Goal: Task Accomplishment & Management: Manage account settings

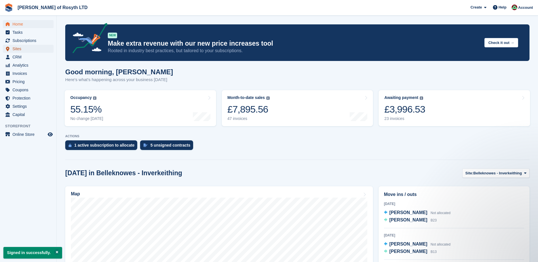
click at [16, 50] on span "Sites" at bounding box center [29, 49] width 34 height 8
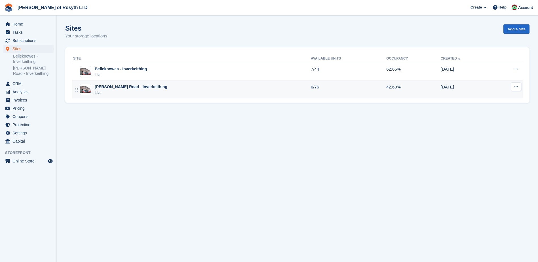
click at [125, 89] on div "[PERSON_NAME] Road - Inverkeithing" at bounding box center [131, 87] width 73 height 6
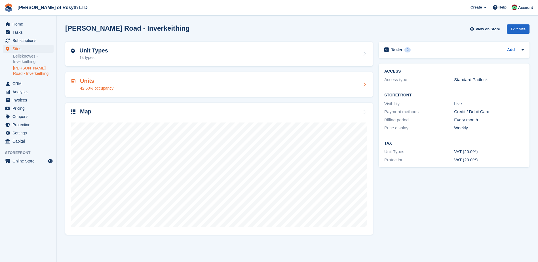
click at [108, 86] on div "42.60% occupancy" at bounding box center [96, 88] width 33 height 6
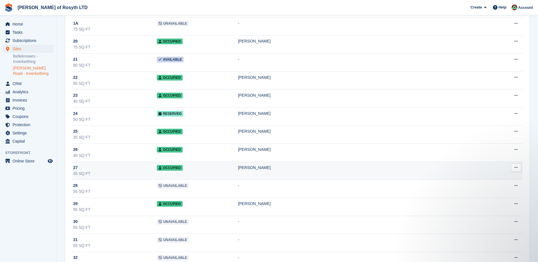
scroll to position [397, 0]
click at [208, 169] on td "Occupied" at bounding box center [197, 170] width 81 height 18
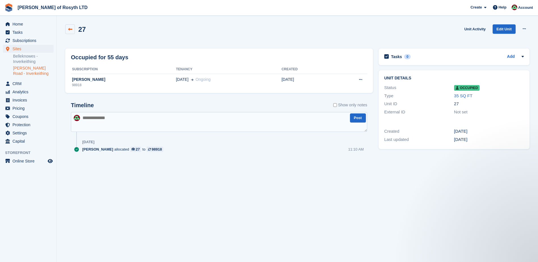
click at [69, 30] on icon at bounding box center [70, 29] width 4 height 4
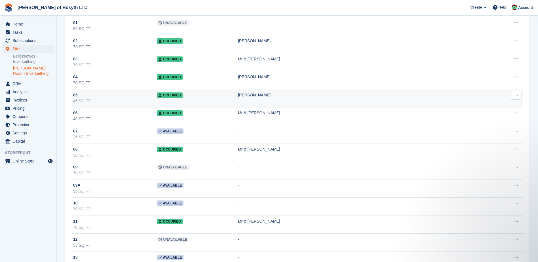
scroll to position [57, 0]
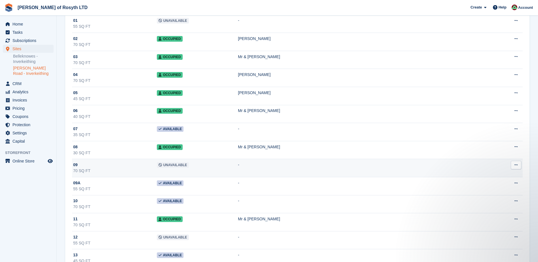
click at [215, 168] on td "Unavailable" at bounding box center [197, 168] width 81 height 18
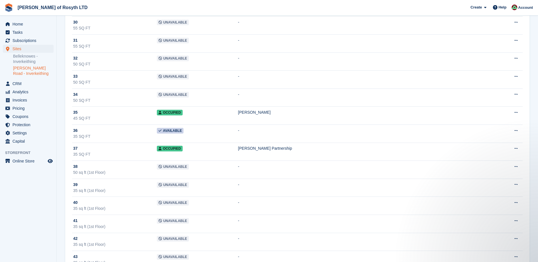
scroll to position [652, 0]
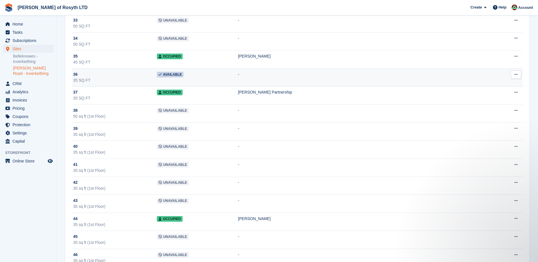
click at [183, 77] on span "Available" at bounding box center [170, 75] width 27 height 6
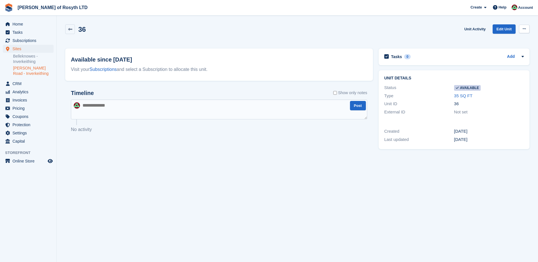
click at [526, 29] on button at bounding box center [524, 29] width 10 height 9
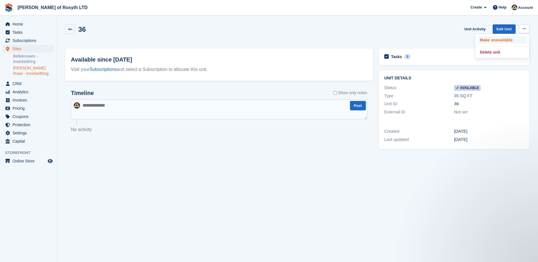
click at [509, 42] on p "Make unavailable" at bounding box center [501, 39] width 49 height 7
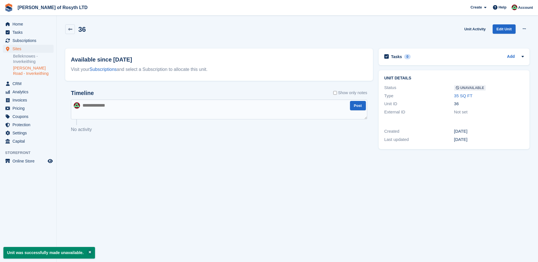
click at [99, 113] on textarea at bounding box center [219, 110] width 296 height 20
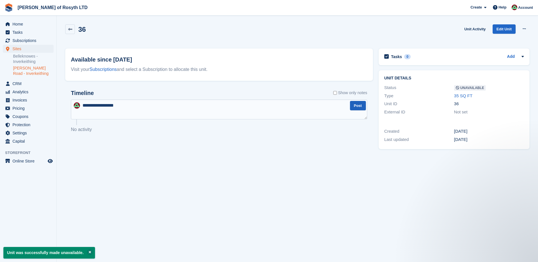
type textarea "**********"
click at [358, 106] on button "Post" at bounding box center [358, 105] width 16 height 9
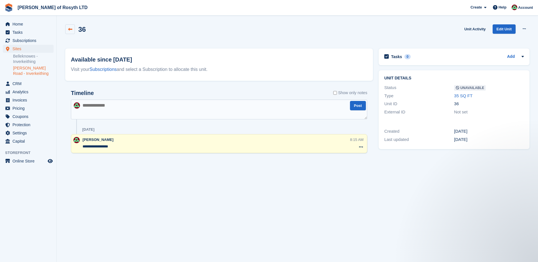
click at [70, 31] on icon at bounding box center [70, 29] width 4 height 4
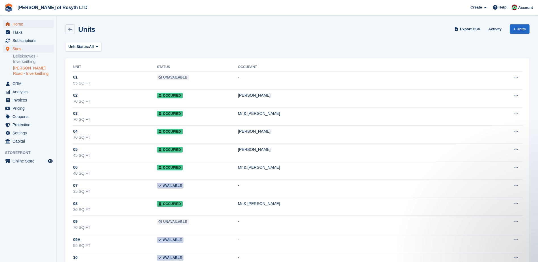
click at [20, 24] on span "Home" at bounding box center [29, 24] width 34 height 8
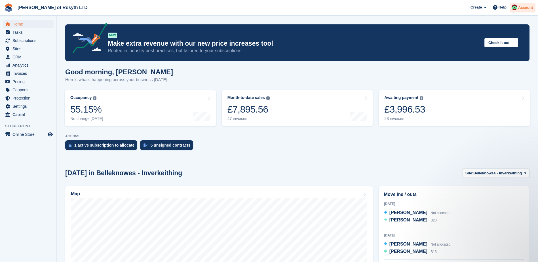
click at [527, 9] on span "Account" at bounding box center [525, 8] width 15 height 6
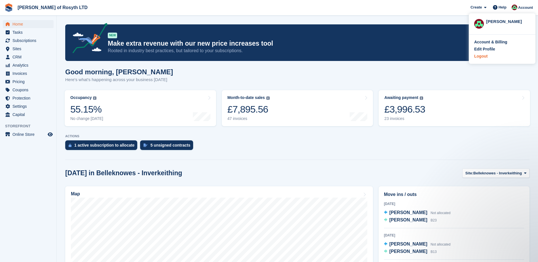
click at [491, 58] on div "Logout" at bounding box center [502, 56] width 56 height 6
